Goal: Task Accomplishment & Management: Manage account settings

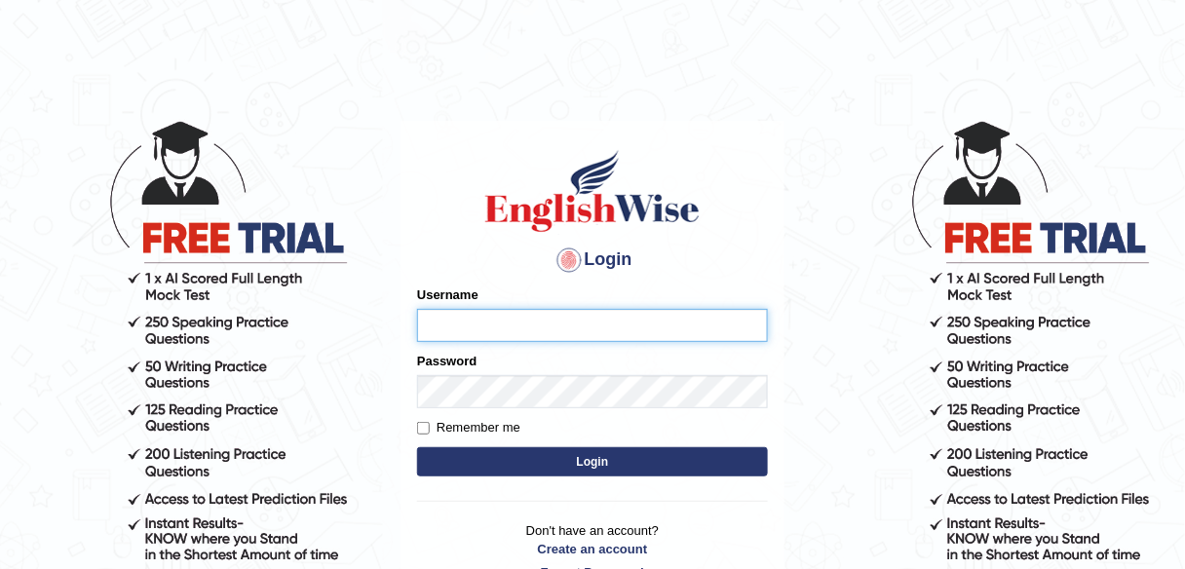
type input "532024"
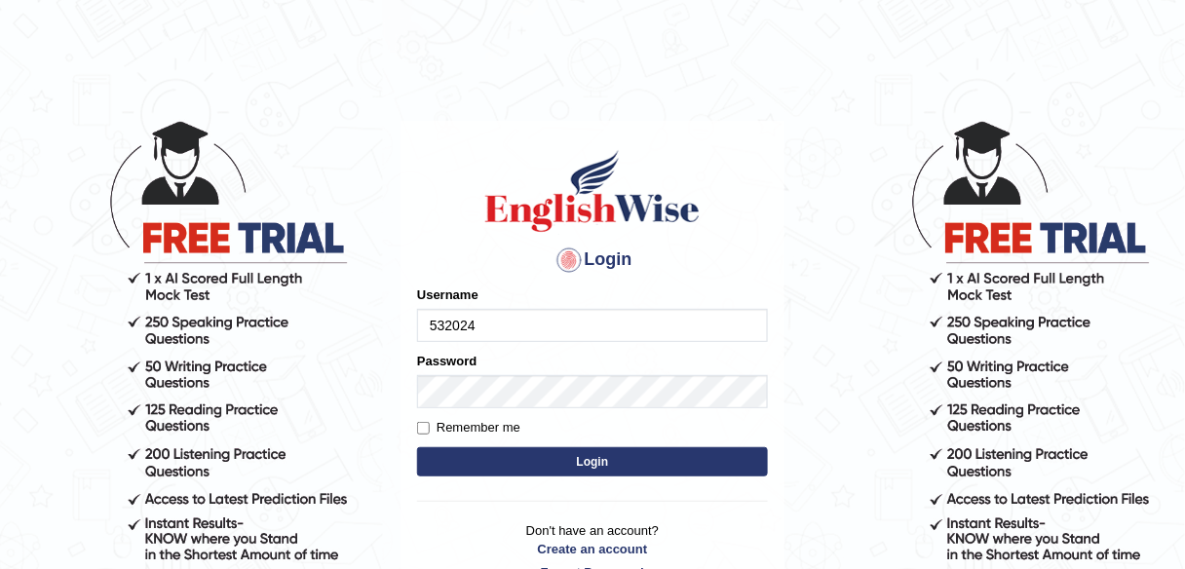
click at [483, 475] on form "Please fix the following errors: Username 532024 Password Remember me Login" at bounding box center [592, 383] width 351 height 196
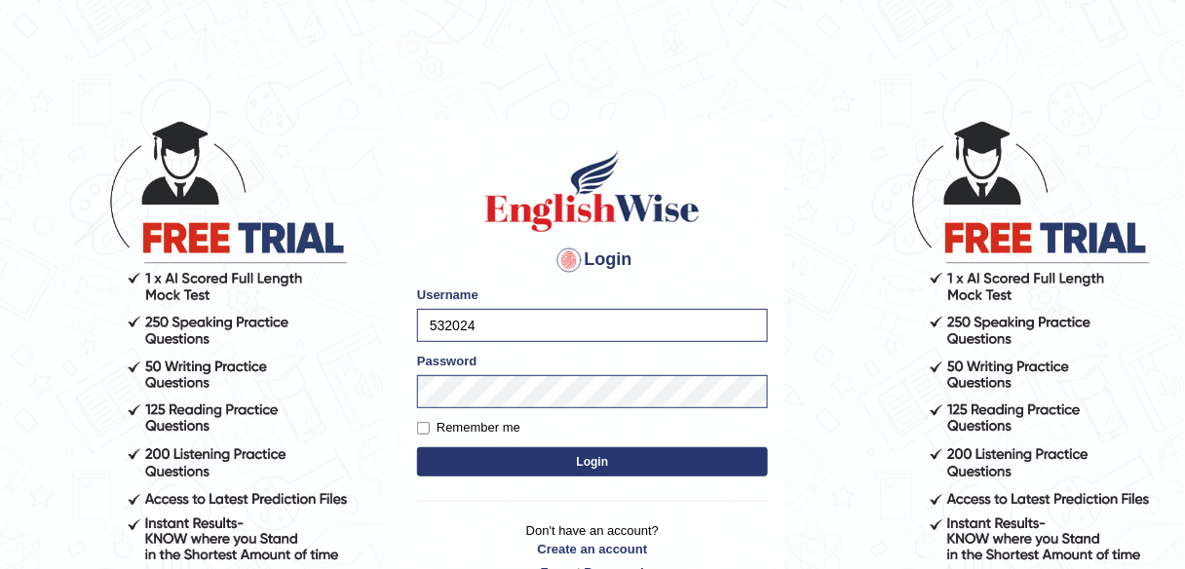
click at [477, 467] on button "Login" at bounding box center [592, 461] width 351 height 29
